Goal: Information Seeking & Learning: Find specific fact

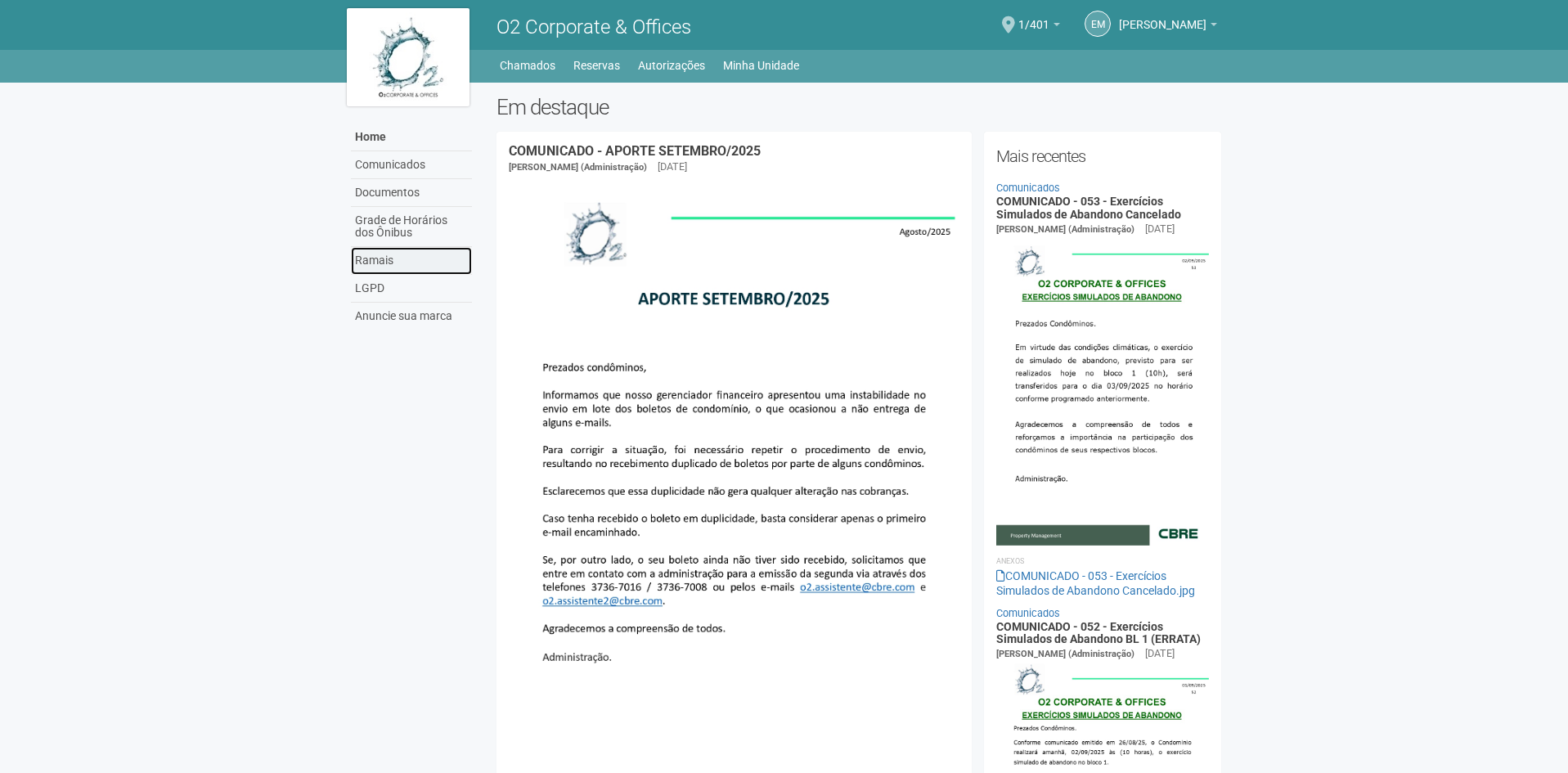
click at [367, 265] on link "Ramais" at bounding box center [411, 261] width 121 height 28
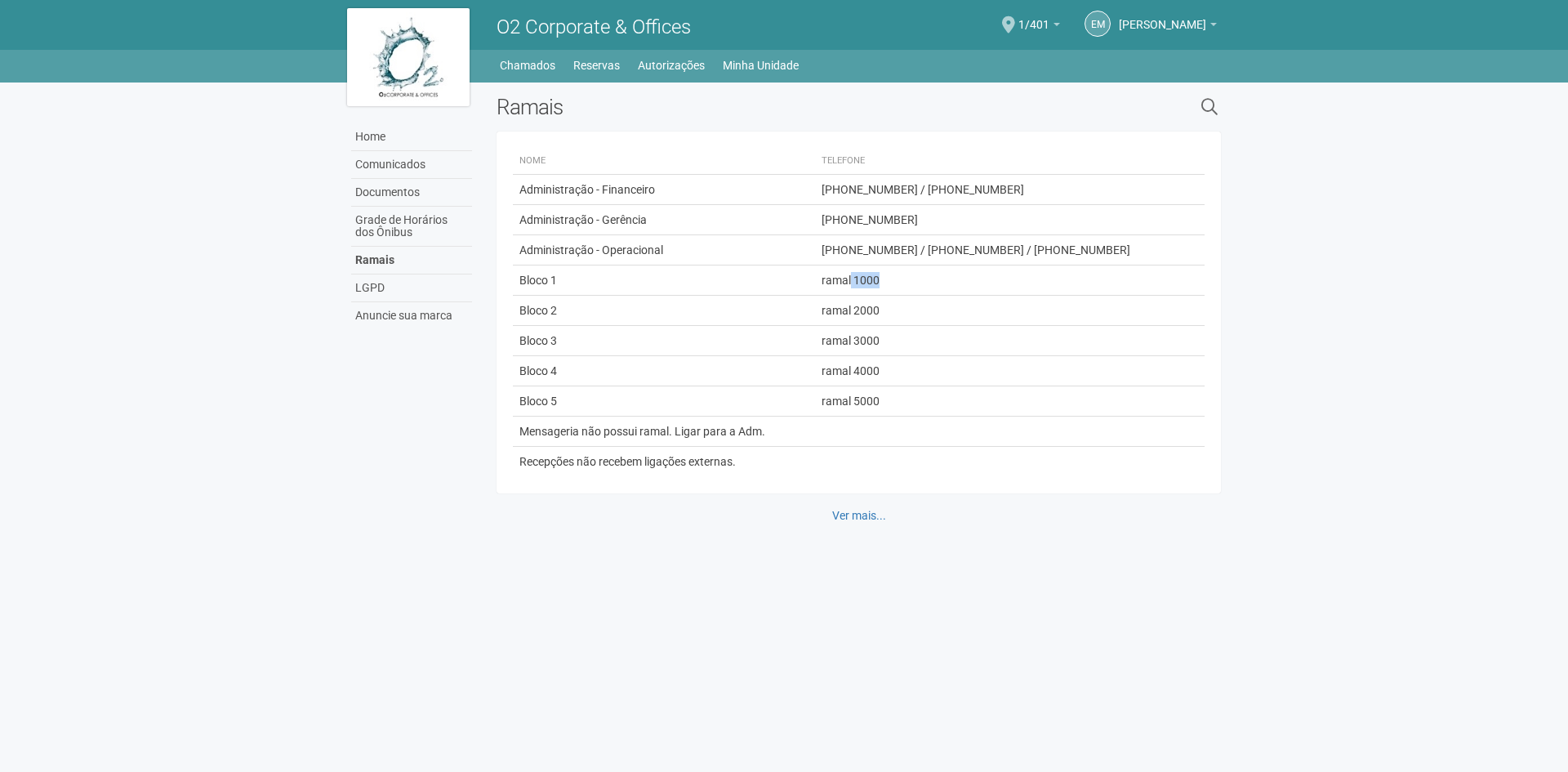
drag, startPoint x: 910, startPoint y: 279, endPoint x: 962, endPoint y: 281, distance: 52.0
click at [962, 281] on td "ramal 1000" at bounding box center [1003, 280] width 375 height 30
click at [795, 294] on td "Bloco 1" at bounding box center [662, 280] width 301 height 30
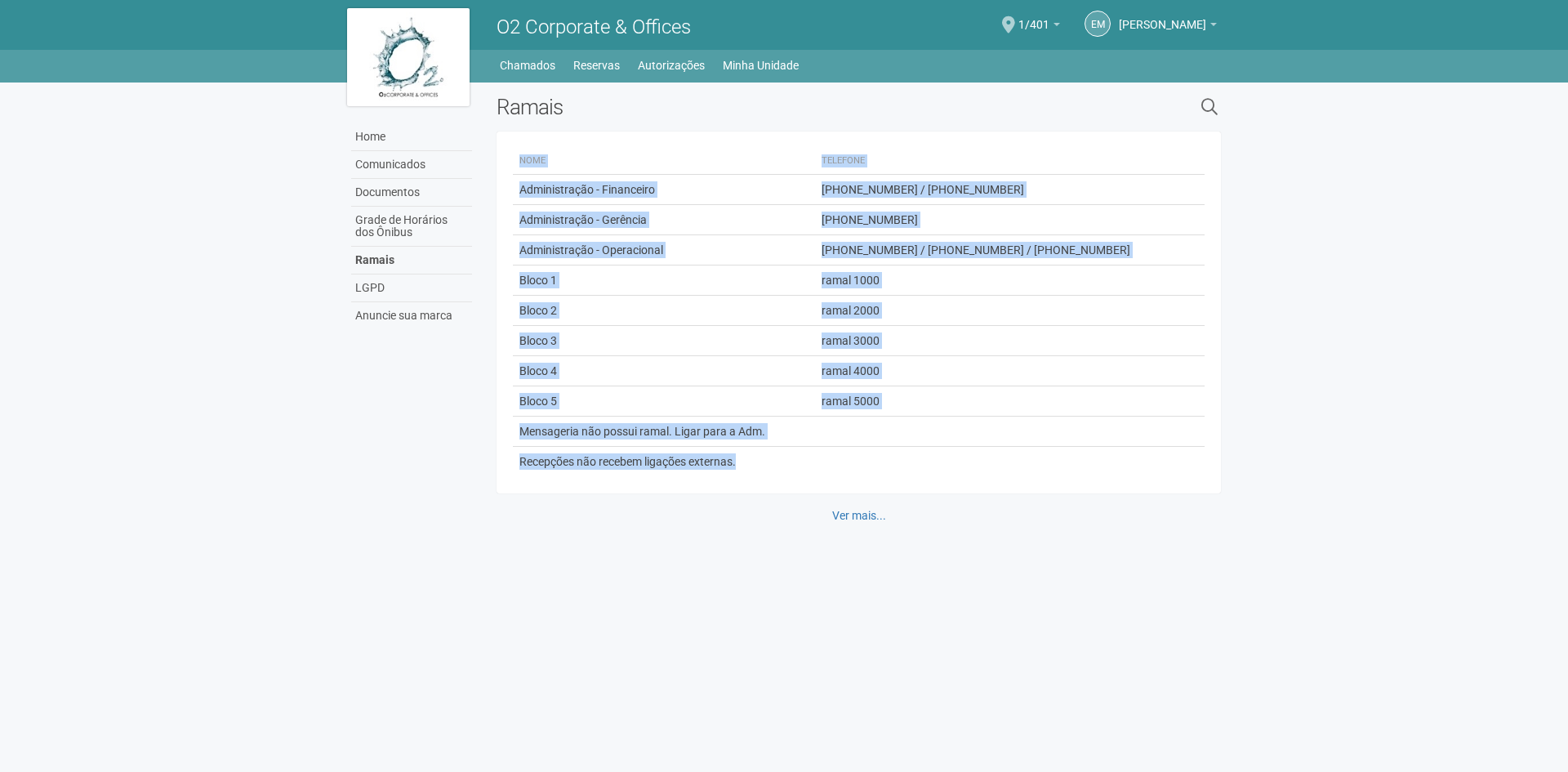
drag, startPoint x: 707, startPoint y: 451, endPoint x: 518, endPoint y: 155, distance: 351.2
click at [518, 155] on table "Nome Telefone Administração - Financeiro (21) 3736-7008 / 3736-7016 Administraç…" at bounding box center [858, 311] width 691 height 328
click at [1068, 389] on td "ramal 5000" at bounding box center [1003, 401] width 375 height 30
click at [863, 518] on link "Ver mais..." at bounding box center [859, 515] width 75 height 28
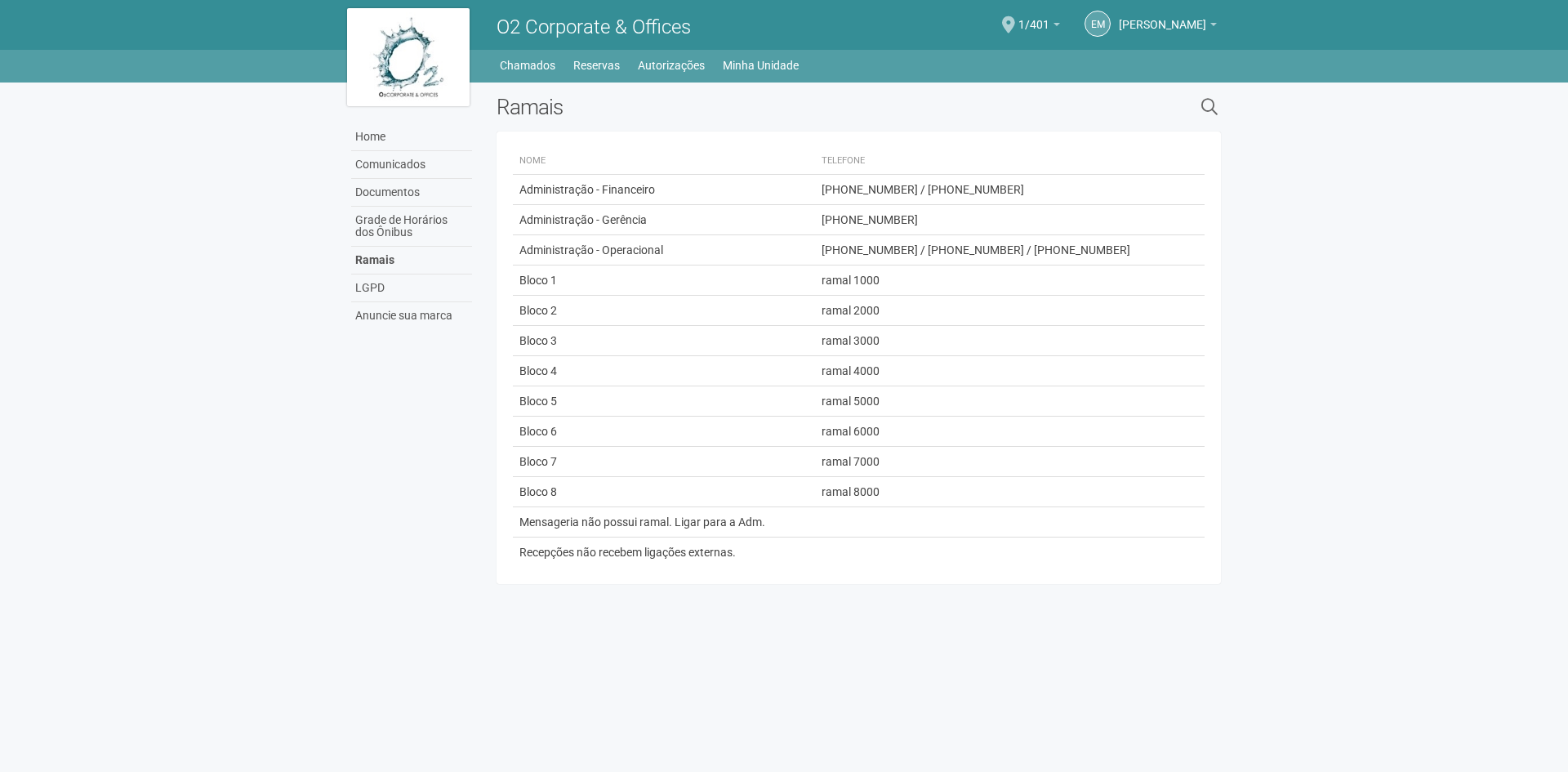
drag, startPoint x: 1095, startPoint y: 594, endPoint x: 1087, endPoint y: 589, distance: 9.4
click at [1094, 593] on div "Ramais × Criar novo Não foi possível publicar o telefone Descrição Telefone Pub…" at bounding box center [859, 348] width 749 height 506
